Goal: Find specific page/section: Find specific page/section

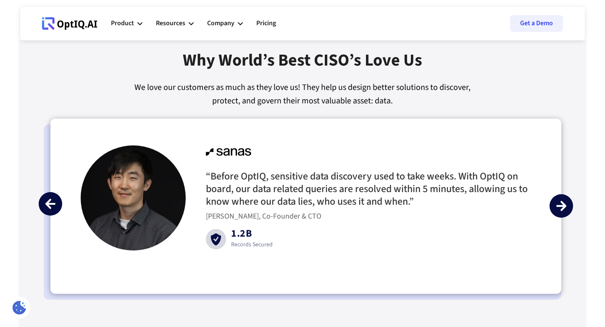
scroll to position [1942, 0]
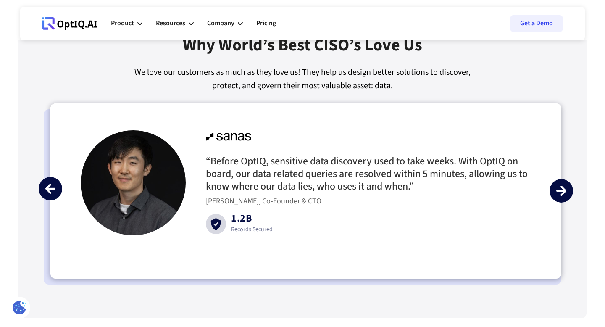
click at [565, 195] on img "next slide" at bounding box center [561, 191] width 10 height 10
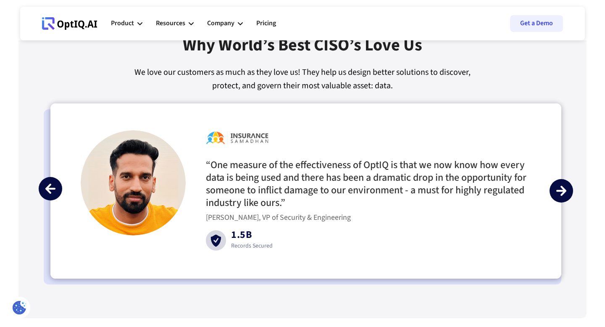
click at [565, 195] on img "next slide" at bounding box center [561, 191] width 10 height 10
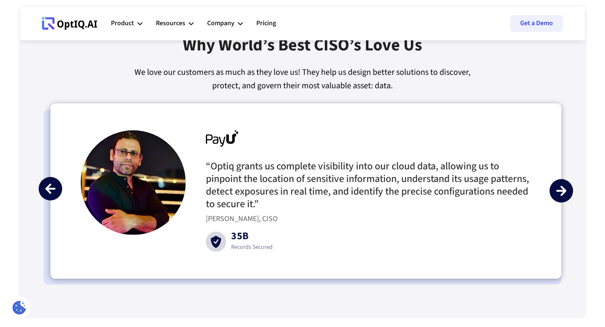
click at [565, 194] on img "next slide" at bounding box center [561, 191] width 10 height 10
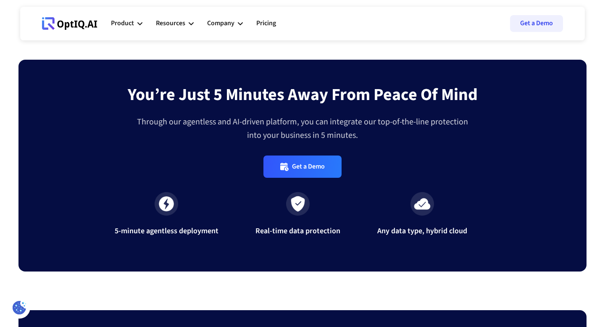
scroll to position [2820, 0]
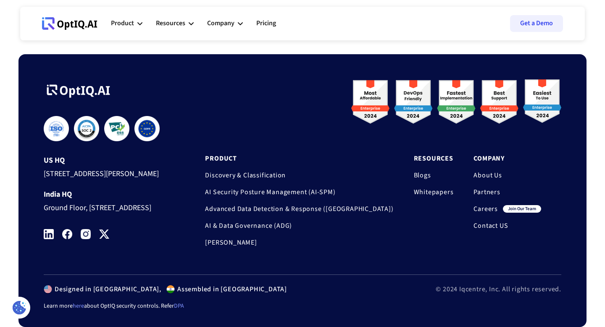
click at [488, 204] on link "Careers" at bounding box center [485, 208] width 24 height 8
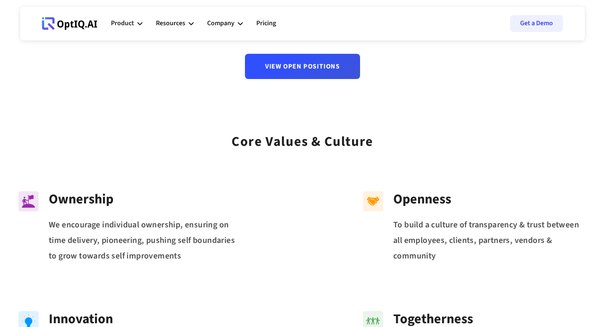
scroll to position [52, 0]
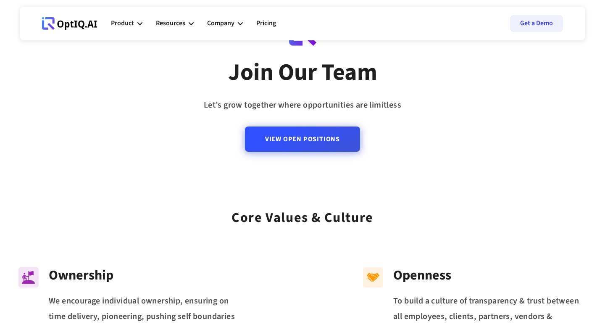
click at [340, 140] on link "View Open Positions" at bounding box center [302, 138] width 115 height 25
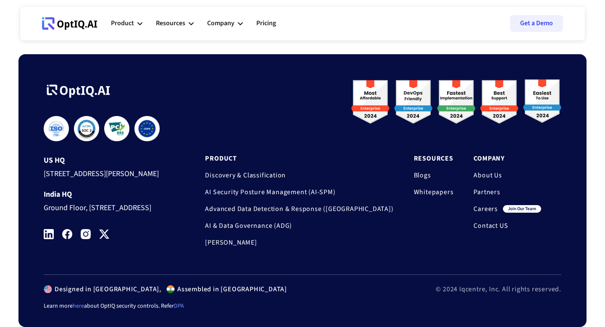
scroll to position [871, 0]
click at [274, 171] on link "Discovery & Classification" at bounding box center [299, 175] width 188 height 8
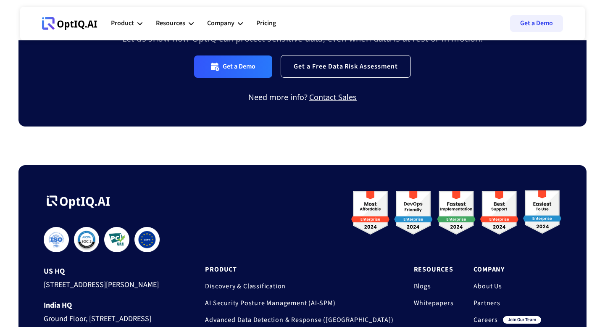
scroll to position [1416, 0]
